Goal: Information Seeking & Learning: Learn about a topic

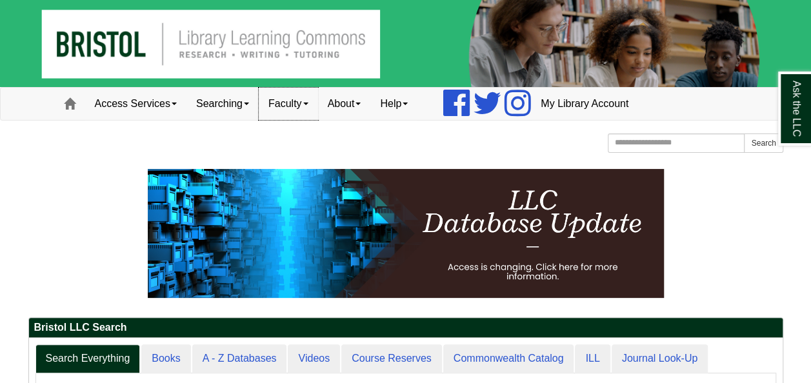
click at [301, 105] on link "Faculty" at bounding box center [288, 104] width 59 height 32
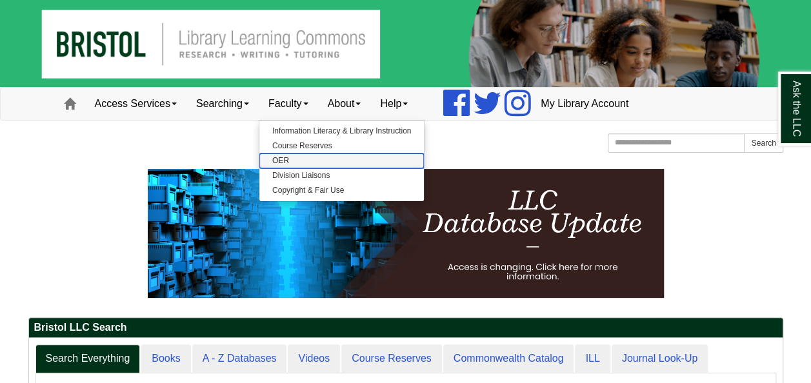
click at [281, 164] on link "OER" at bounding box center [341, 161] width 165 height 15
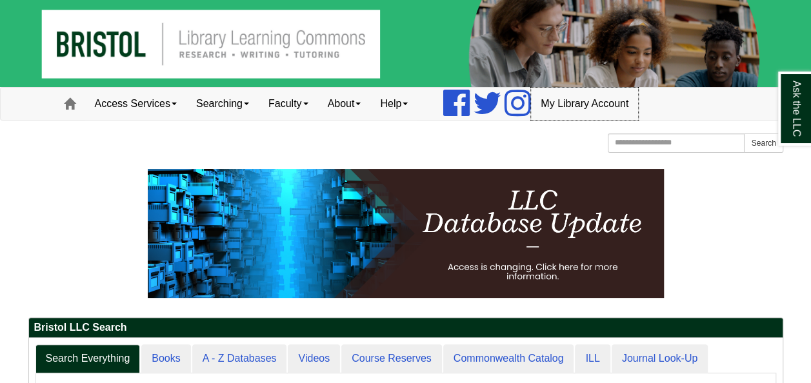
click at [585, 107] on link "My Library Account" at bounding box center [584, 104] width 107 height 32
click at [308, 100] on link "Faculty" at bounding box center [288, 104] width 59 height 32
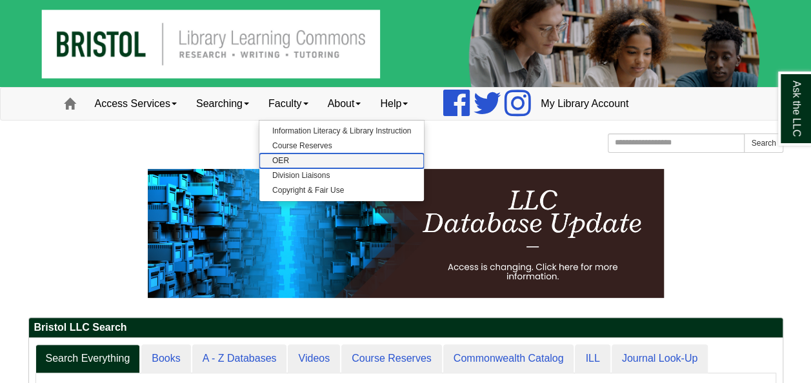
click at [292, 156] on link "OER" at bounding box center [341, 161] width 165 height 15
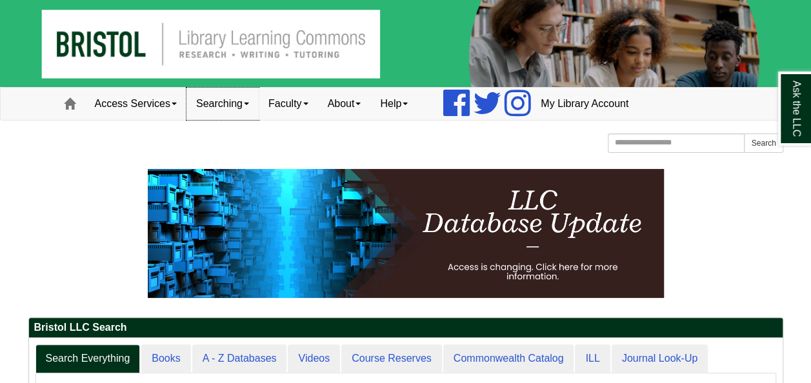
click at [238, 103] on link "Searching" at bounding box center [222, 104] width 72 height 32
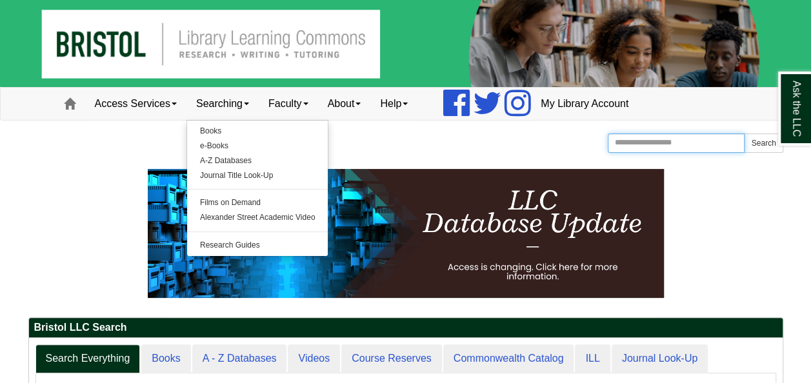
click at [661, 142] on input "Search the Website" at bounding box center [676, 143] width 137 height 19
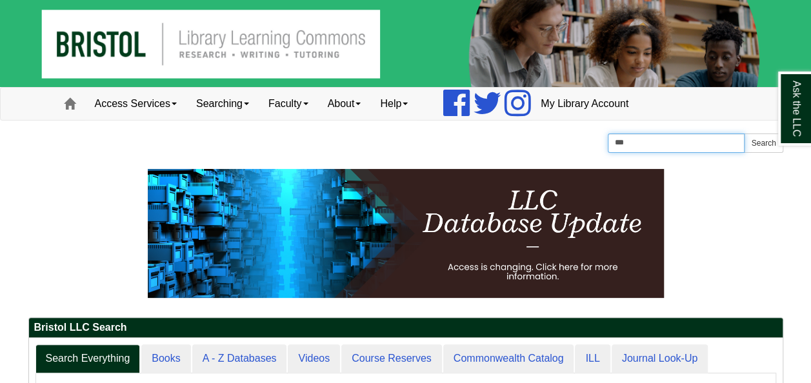
type input "***"
click at [744, 134] on button "Search" at bounding box center [763, 143] width 39 height 19
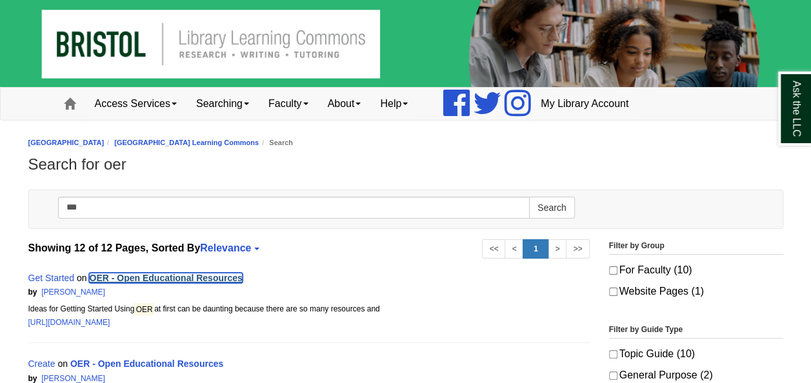
click at [219, 274] on link "OER - Open Educational Resources" at bounding box center [165, 278] width 153 height 10
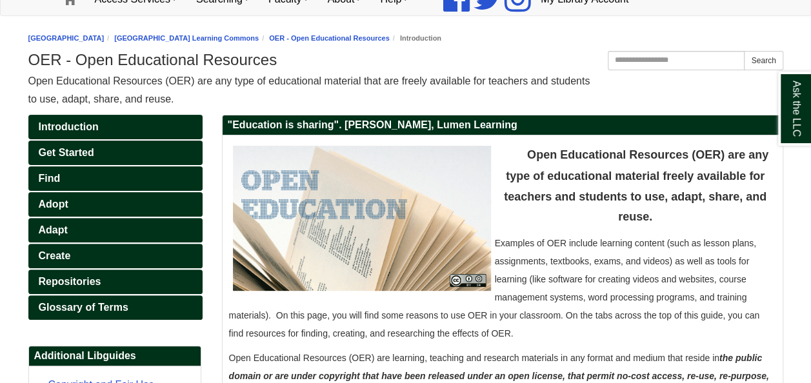
scroll to position [105, 0]
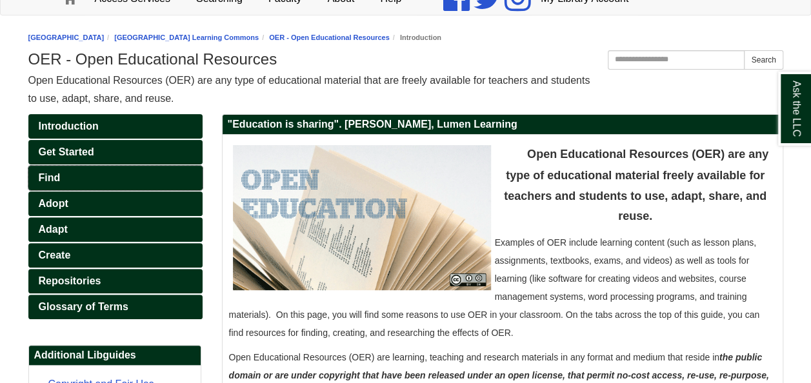
click at [78, 174] on link "Find" at bounding box center [115, 178] width 174 height 25
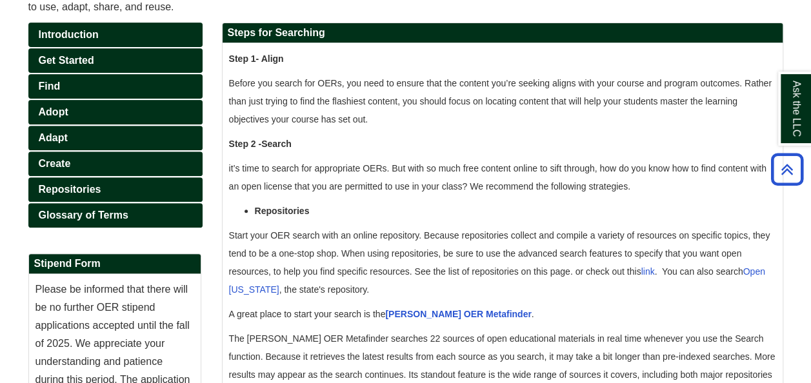
scroll to position [197, 0]
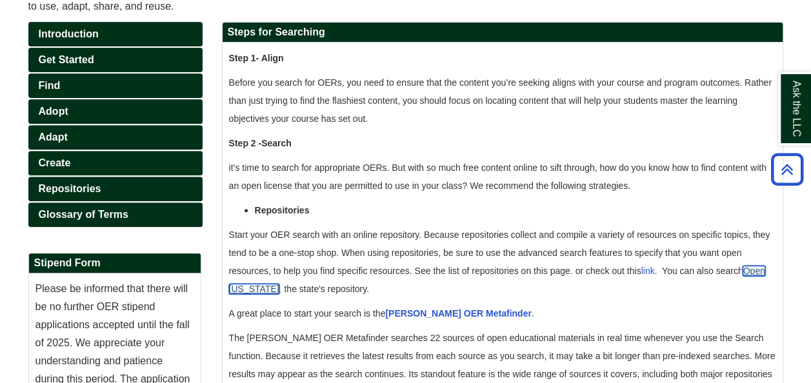
click at [759, 272] on link "Open [US_STATE]" at bounding box center [497, 280] width 536 height 28
